Goal: Information Seeking & Learning: Check status

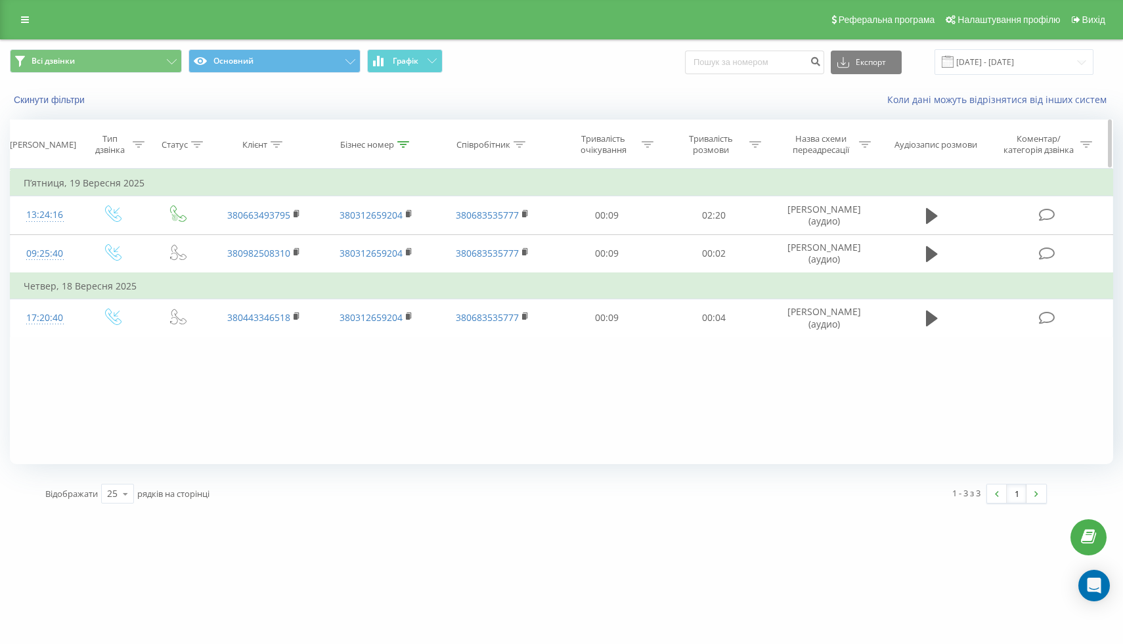
click at [405, 139] on div at bounding box center [403, 144] width 12 height 11
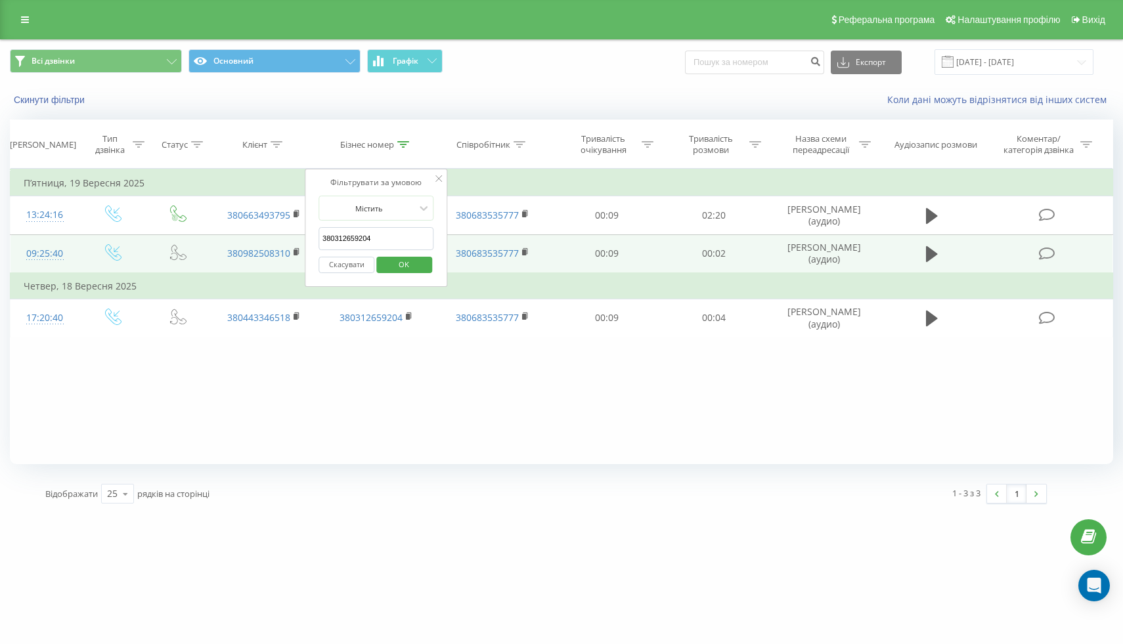
drag, startPoint x: 403, startPoint y: 242, endPoint x: 281, endPoint y: 240, distance: 122.2
click at [281, 240] on table "Фільтрувати за умовою Дорівнює Введіть значення Скасувати OK Фільтрувати за умо…" at bounding box center [561, 253] width 1103 height 169
paste input "[PHONE_NUMBER]"
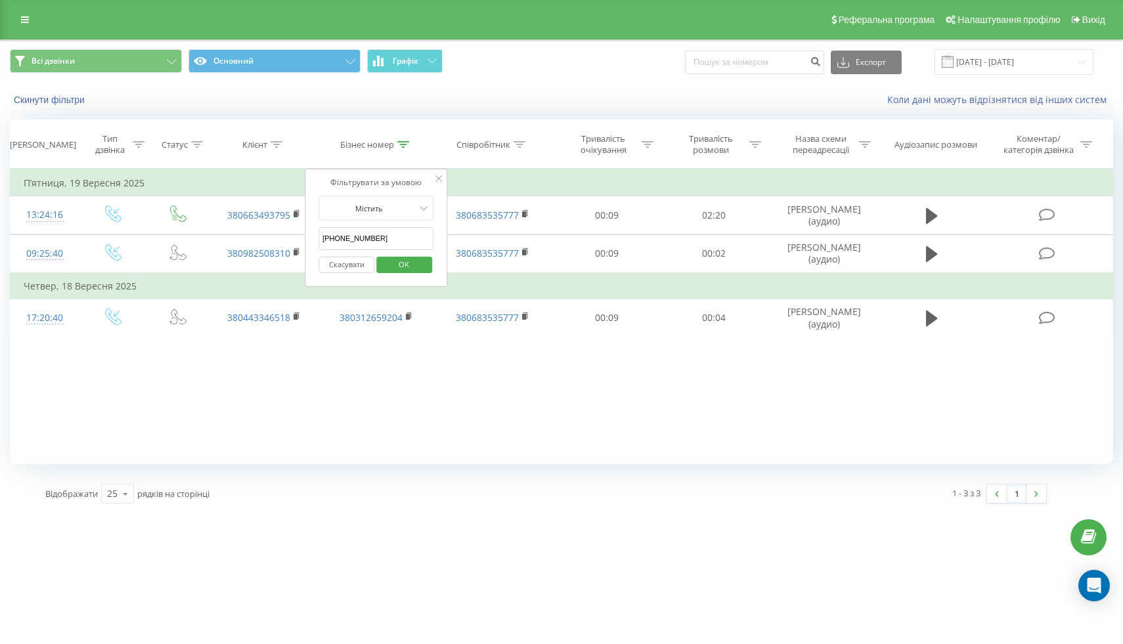
click at [324, 240] on input "[PHONE_NUMBER]" at bounding box center [377, 238] width 116 height 23
type input "380442907743"
click button "OK" at bounding box center [404, 265] width 56 height 16
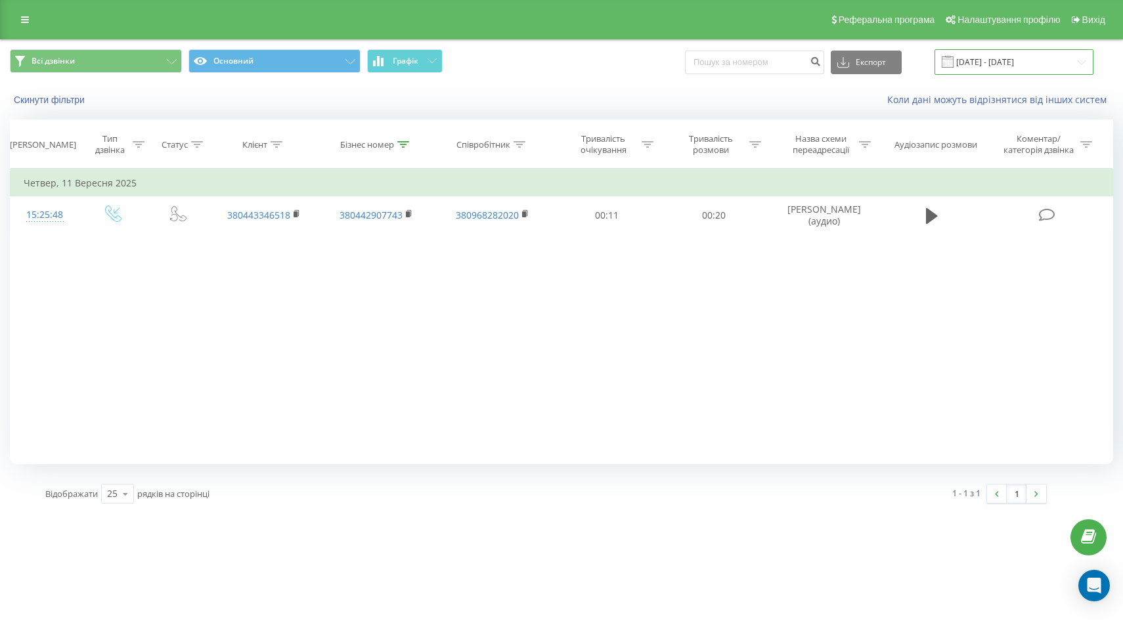
click at [1024, 61] on input "[DATE] - [DATE]" at bounding box center [1014, 62] width 159 height 26
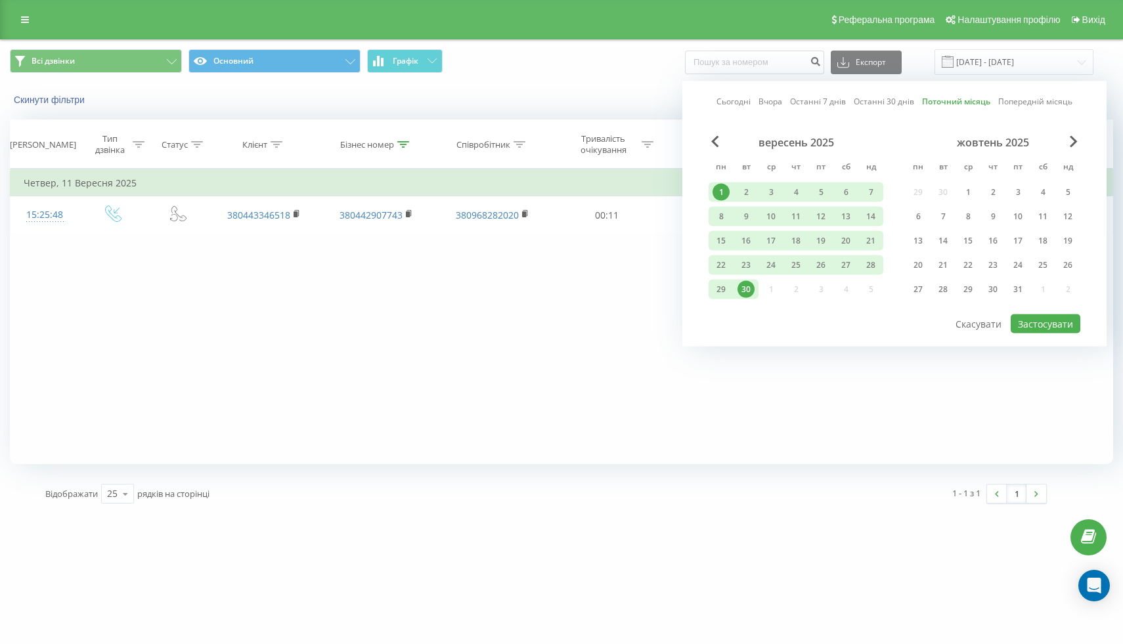
click at [723, 140] on div "вересень 2025" at bounding box center [796, 142] width 175 height 13
click at [716, 140] on span "Previous Month" at bounding box center [715, 142] width 8 height 12
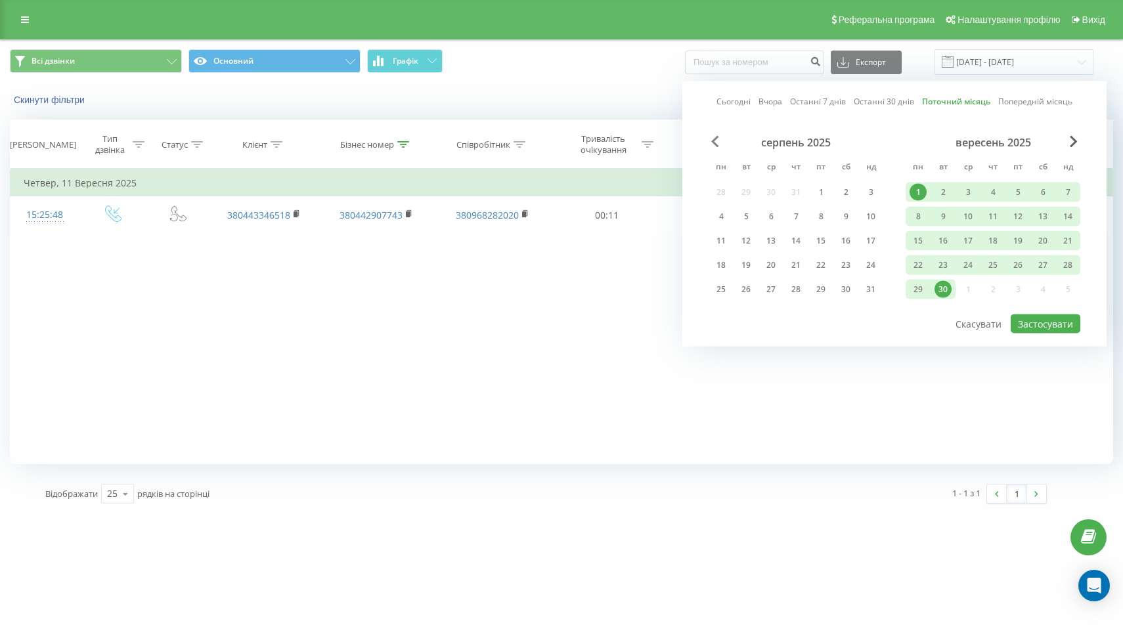
click at [716, 140] on span "Previous Month" at bounding box center [715, 142] width 8 height 12
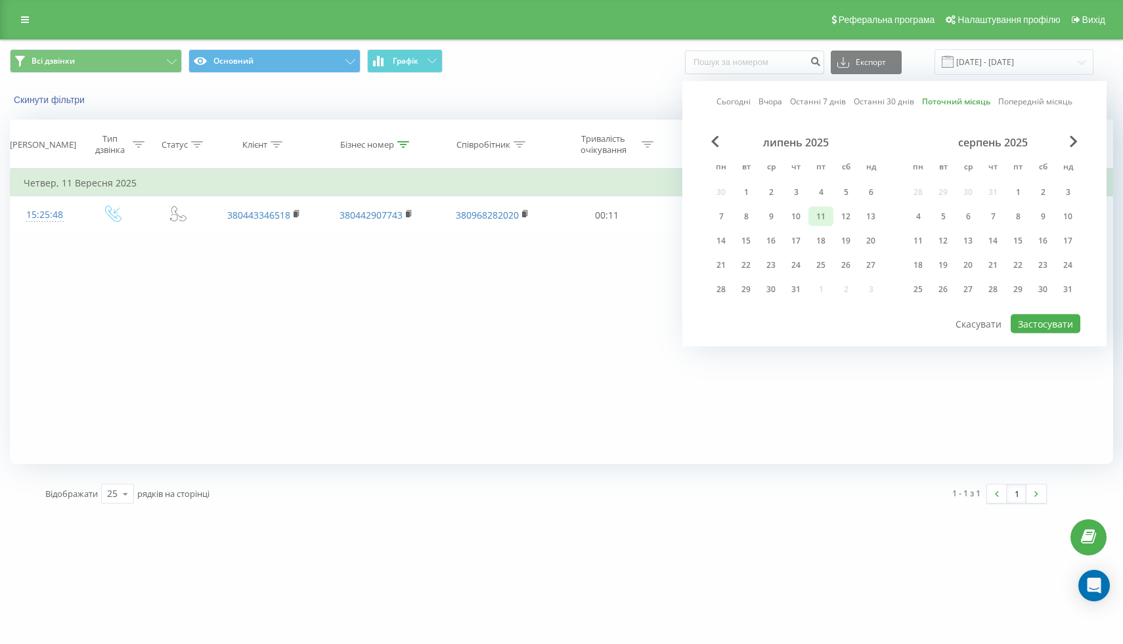
click at [822, 213] on div "11" at bounding box center [820, 216] width 17 height 17
click at [1032, 323] on button "Застосувати" at bounding box center [1046, 324] width 70 height 19
type input "[DATE] - [DATE]"
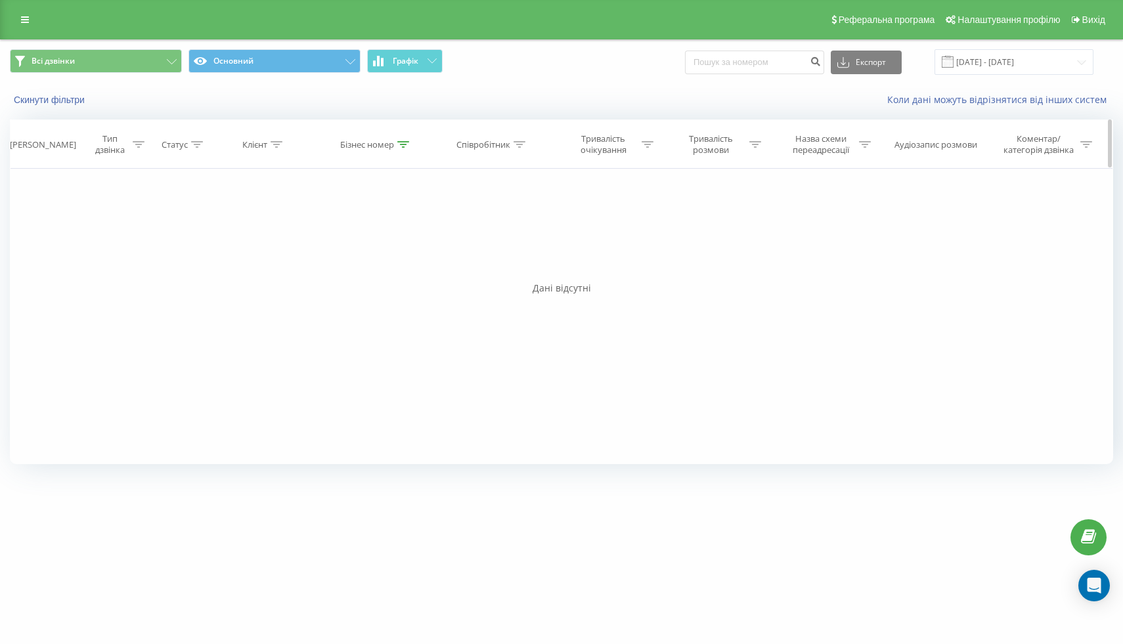
click at [403, 141] on icon at bounding box center [403, 144] width 12 height 7
drag, startPoint x: 397, startPoint y: 231, endPoint x: 411, endPoint y: 235, distance: 14.5
click at [411, 235] on input "380442907743" at bounding box center [377, 238] width 116 height 23
paste input "[PHONE_NUMBER]"
click at [325, 238] on input "[PHONE_NUMBER]" at bounding box center [377, 238] width 116 height 23
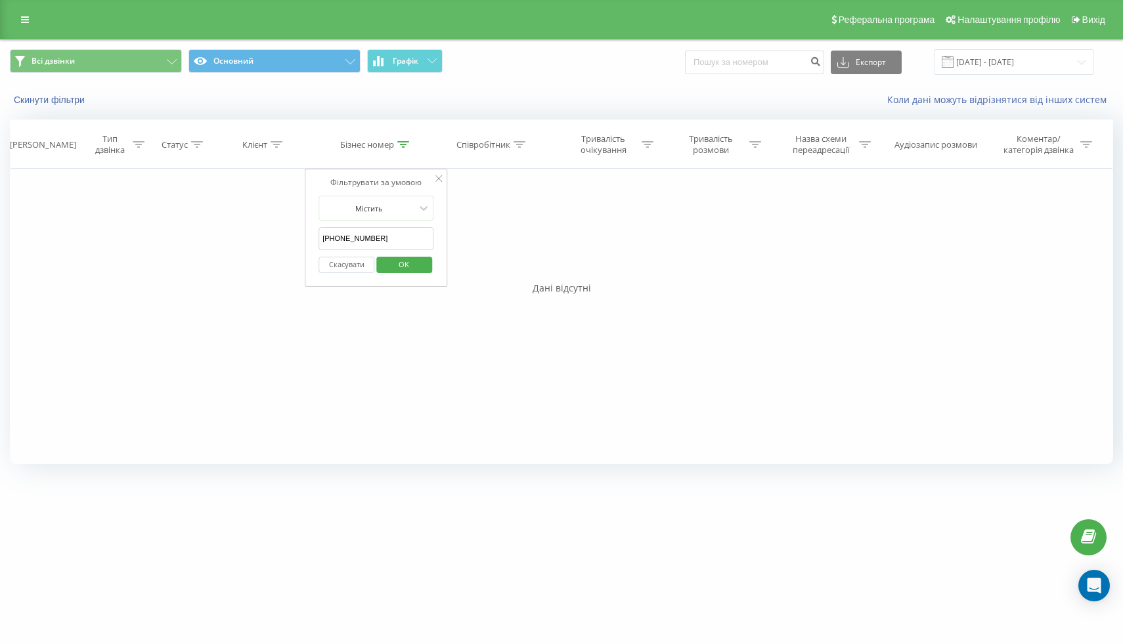
type input "380442903074"
click button "OK" at bounding box center [404, 265] width 56 height 16
click at [1029, 55] on input "[DATE] - [DATE]" at bounding box center [1014, 62] width 159 height 26
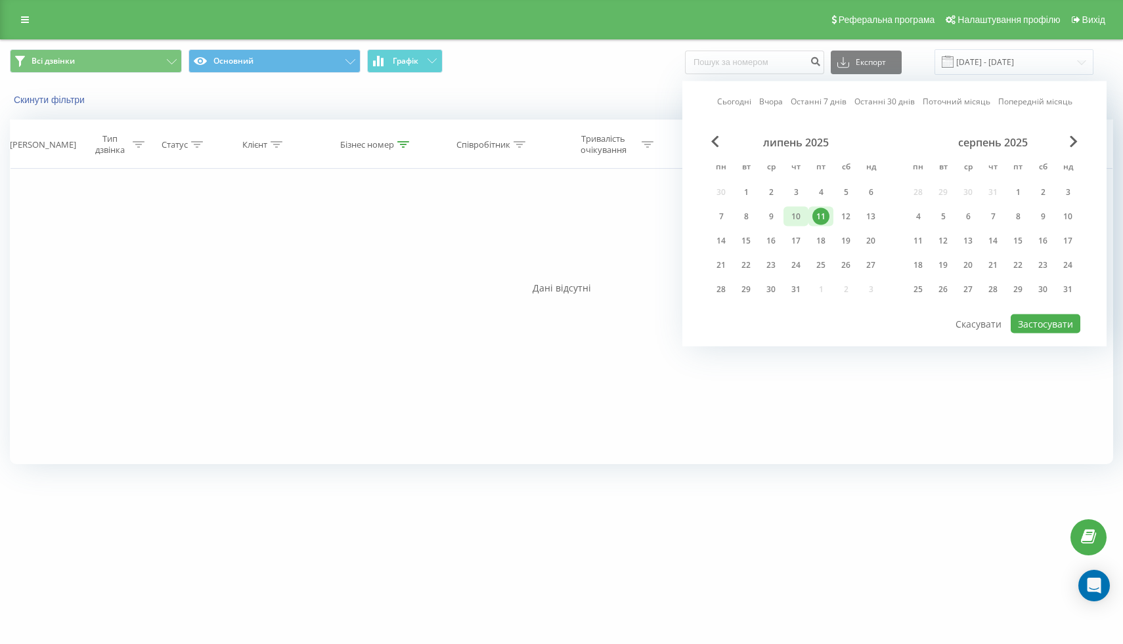
click at [794, 216] on div "10" at bounding box center [795, 216] width 17 height 17
click at [795, 288] on div "31" at bounding box center [795, 289] width 17 height 17
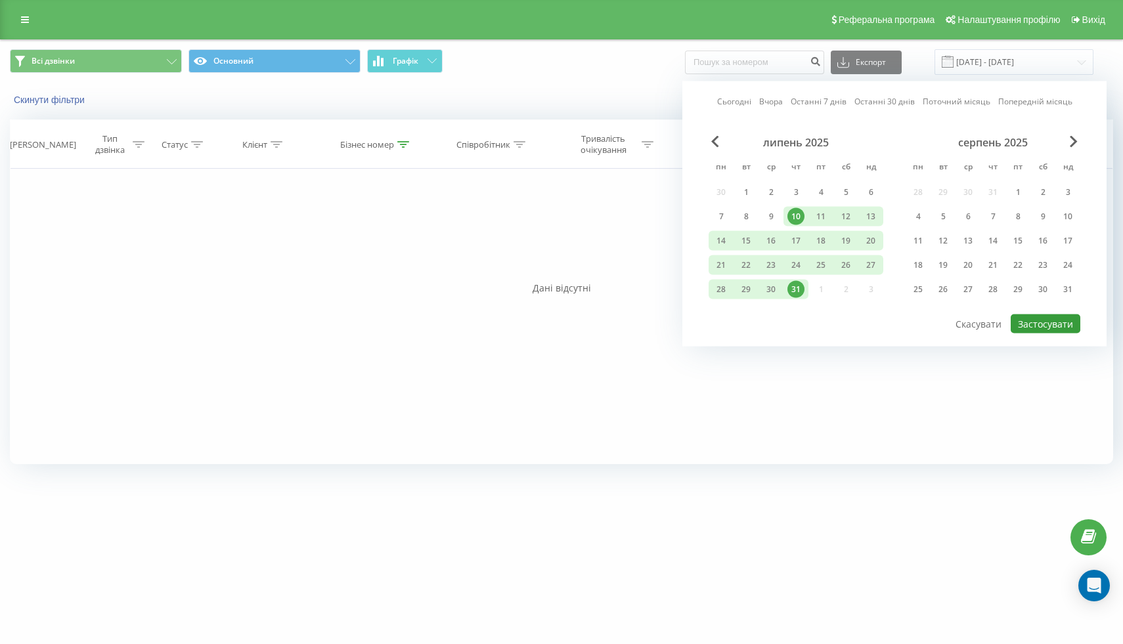
click at [1055, 318] on button "Застосувати" at bounding box center [1046, 324] width 70 height 19
type input "[DATE] - [DATE]"
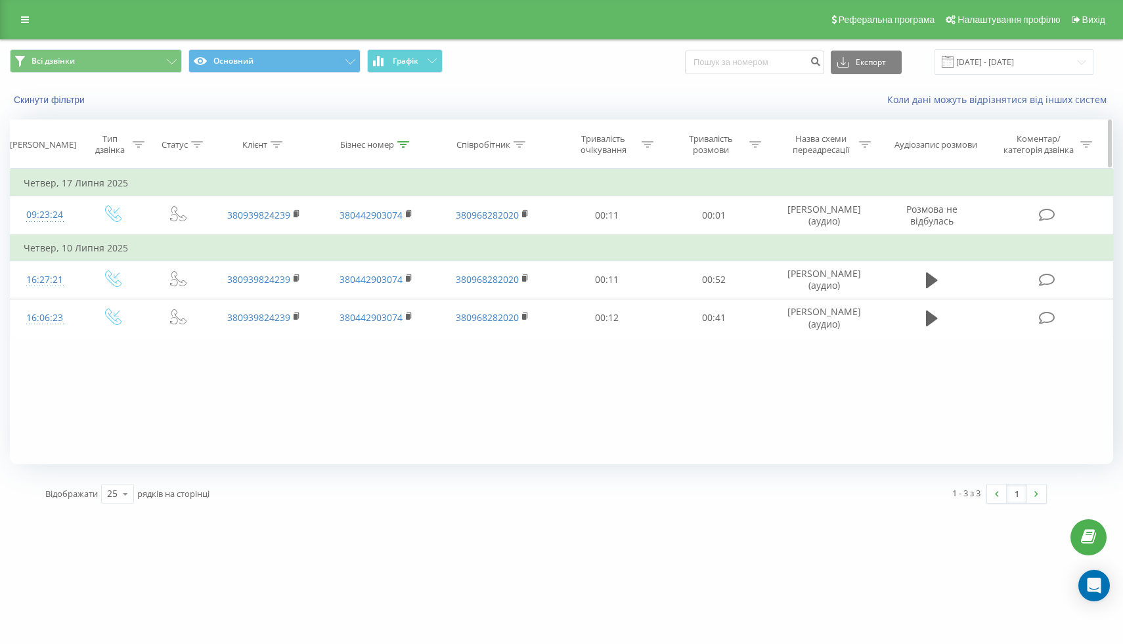
click at [397, 142] on div "Бізнес номер" at bounding box center [374, 144] width 69 height 11
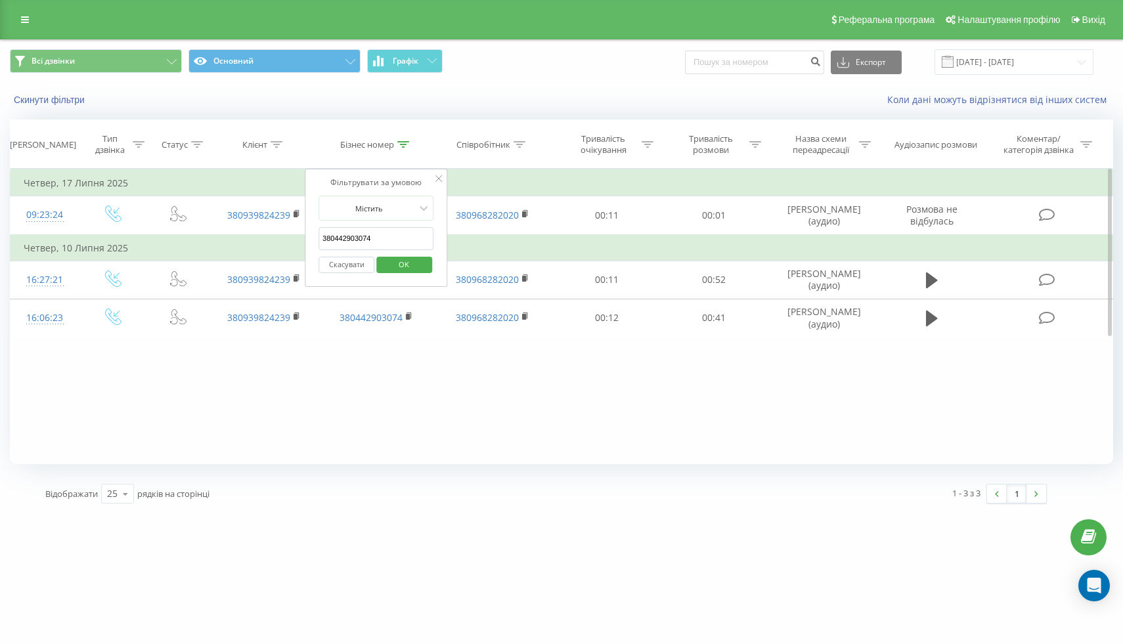
drag, startPoint x: 386, startPoint y: 238, endPoint x: 280, endPoint y: 237, distance: 105.7
click at [280, 237] on table "Фільтрувати за умовою Дорівнює Введіть значення Скасувати OK Фільтрувати за умо…" at bounding box center [561, 253] width 1103 height 169
paste input "7743"
type input "380442907743"
click at [402, 267] on span "OK" at bounding box center [404, 264] width 37 height 20
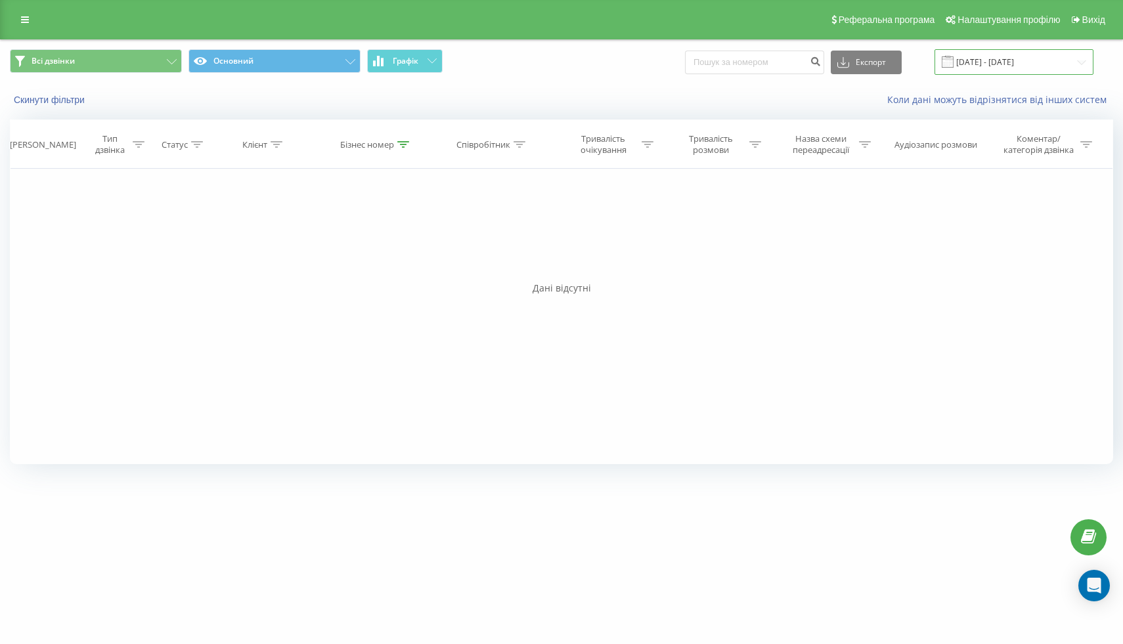
click at [995, 64] on input "[DATE] - [DATE]" at bounding box center [1014, 62] width 159 height 26
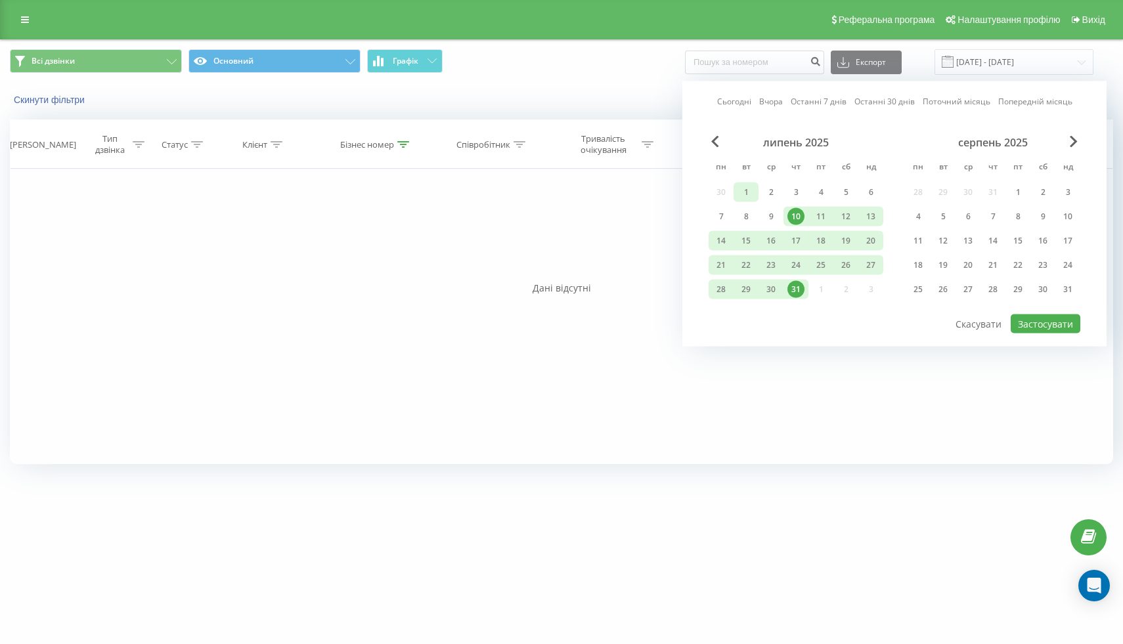
click at [755, 190] on div "1" at bounding box center [746, 193] width 25 height 20
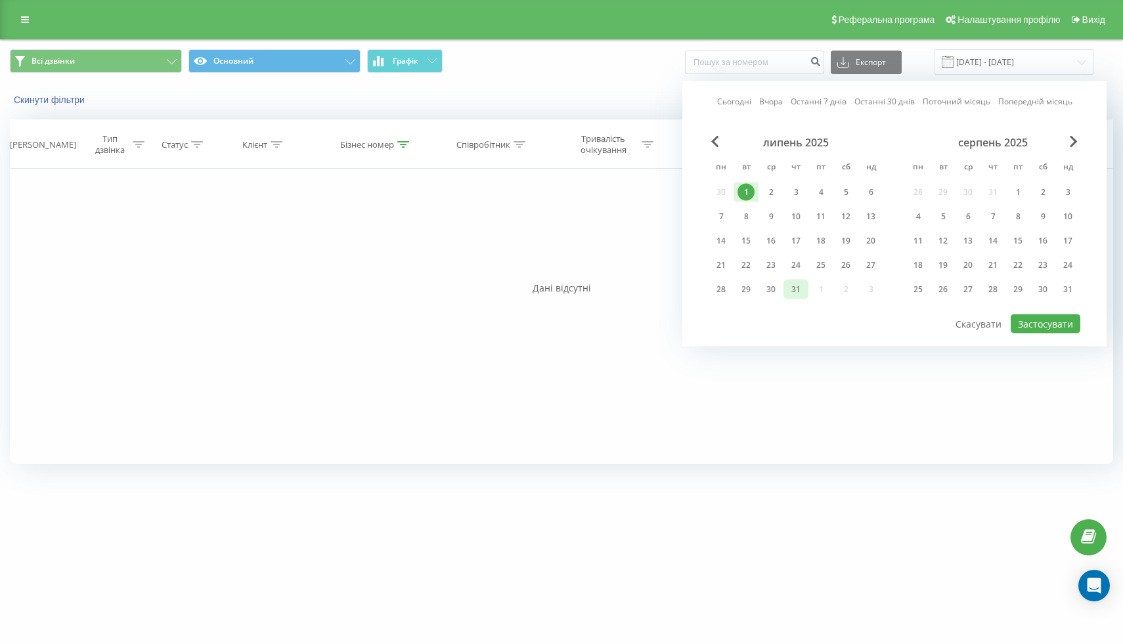
click at [797, 296] on div "31" at bounding box center [795, 289] width 17 height 17
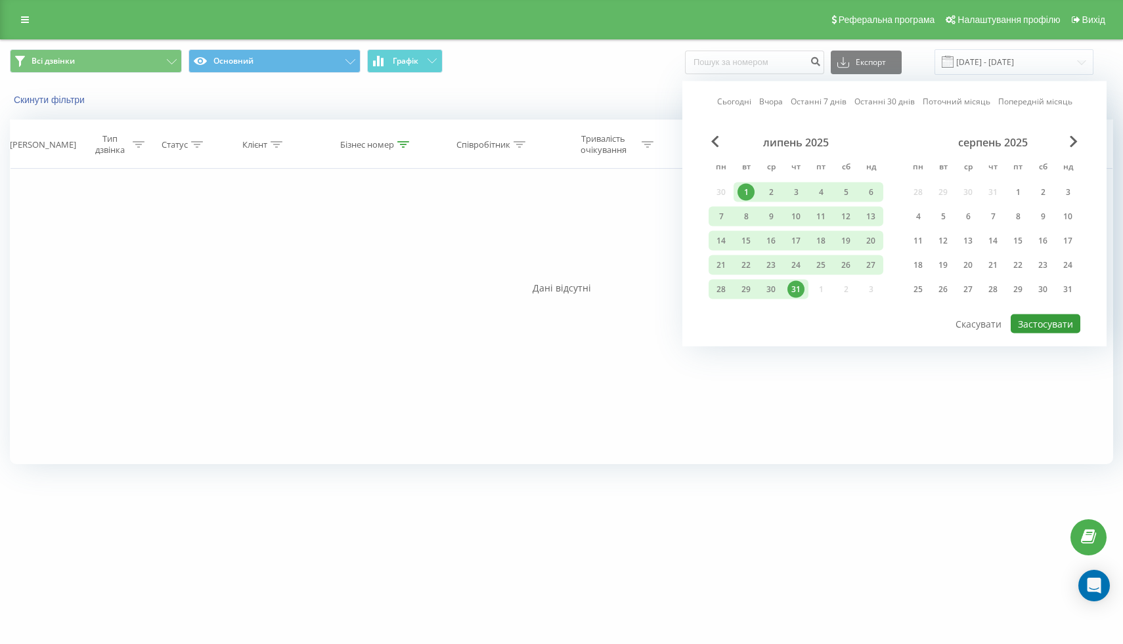
click at [1049, 322] on button "Застосувати" at bounding box center [1046, 324] width 70 height 19
type input "[DATE] - [DATE]"
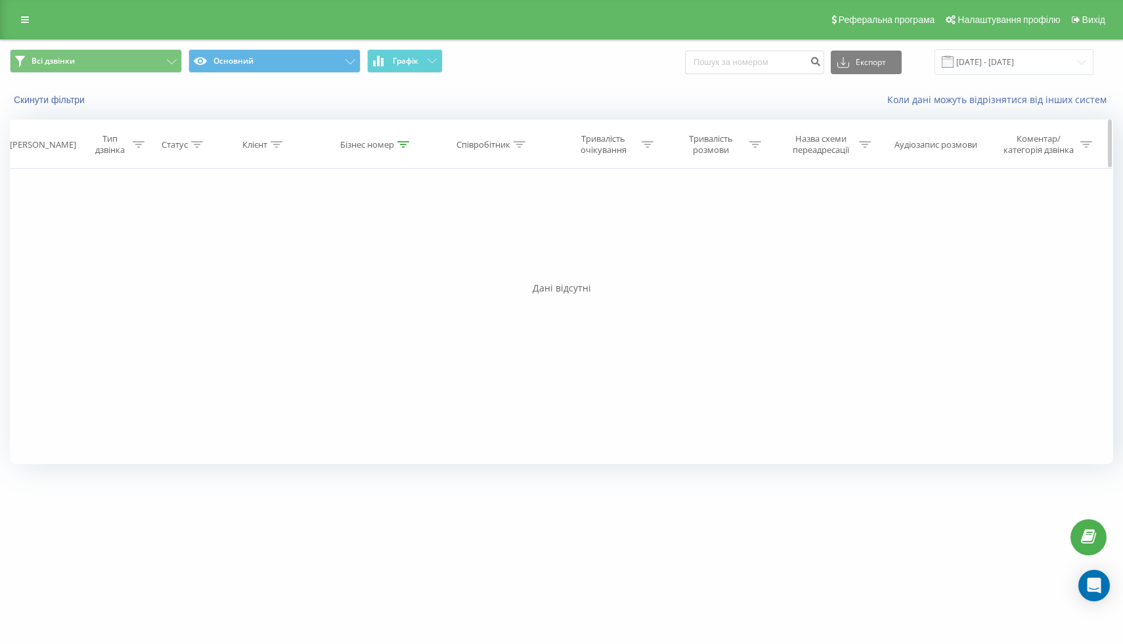
click at [396, 146] on div "Бізнес номер" at bounding box center [374, 144] width 69 height 11
drag, startPoint x: 383, startPoint y: 241, endPoint x: 266, endPoint y: 237, distance: 117.0
click at [267, 237] on div "Фільтрувати за умовою Дорівнює Введіть значення Скасувати OK Фільтрувати за умо…" at bounding box center [561, 317] width 1103 height 296
paste input "3074"
type input "380442903074"
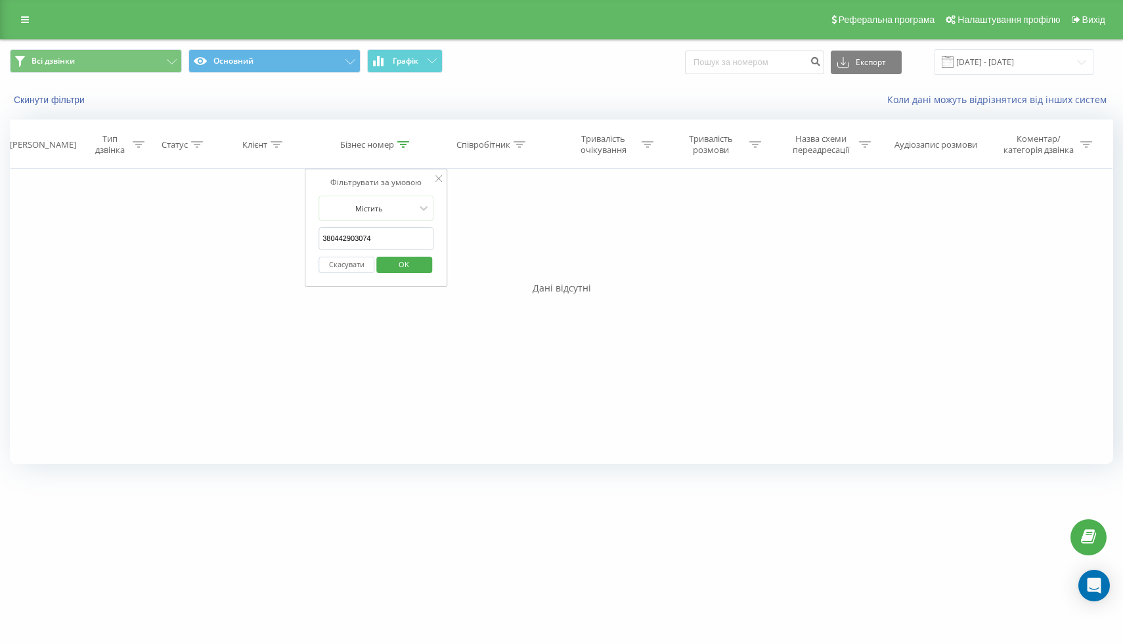
click at [401, 272] on span "OK" at bounding box center [404, 264] width 37 height 20
